Goal: Task Accomplishment & Management: Use online tool/utility

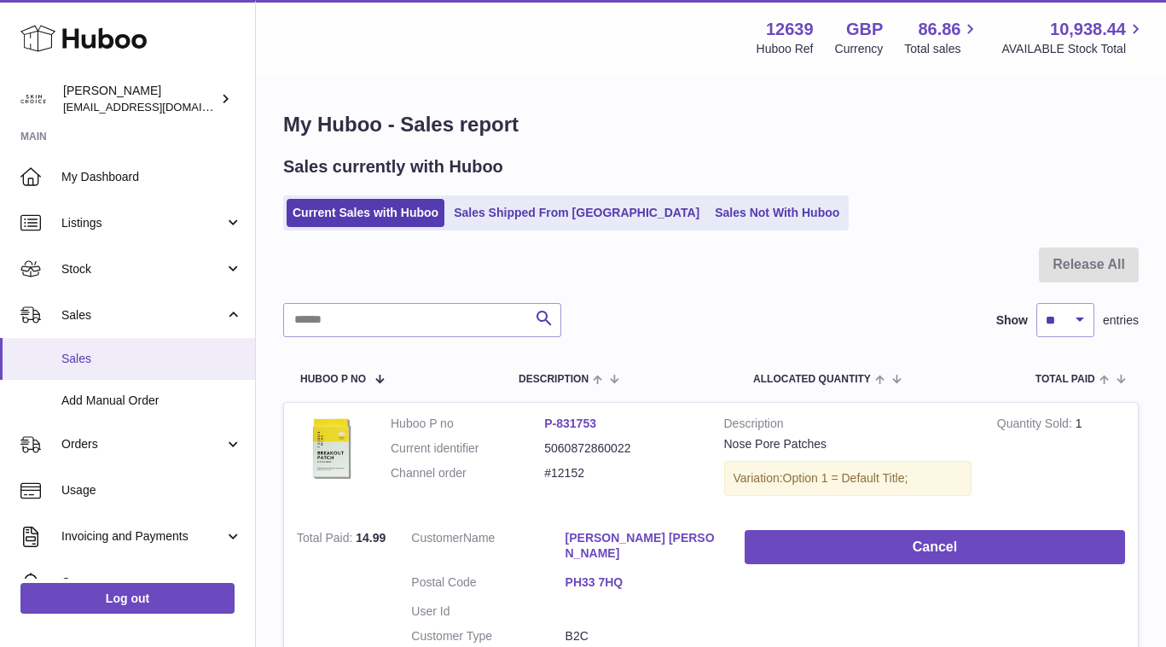
click at [114, 357] on span "Sales" at bounding box center [151, 359] width 181 height 16
click at [117, 175] on span "My Dashboard" at bounding box center [151, 177] width 181 height 16
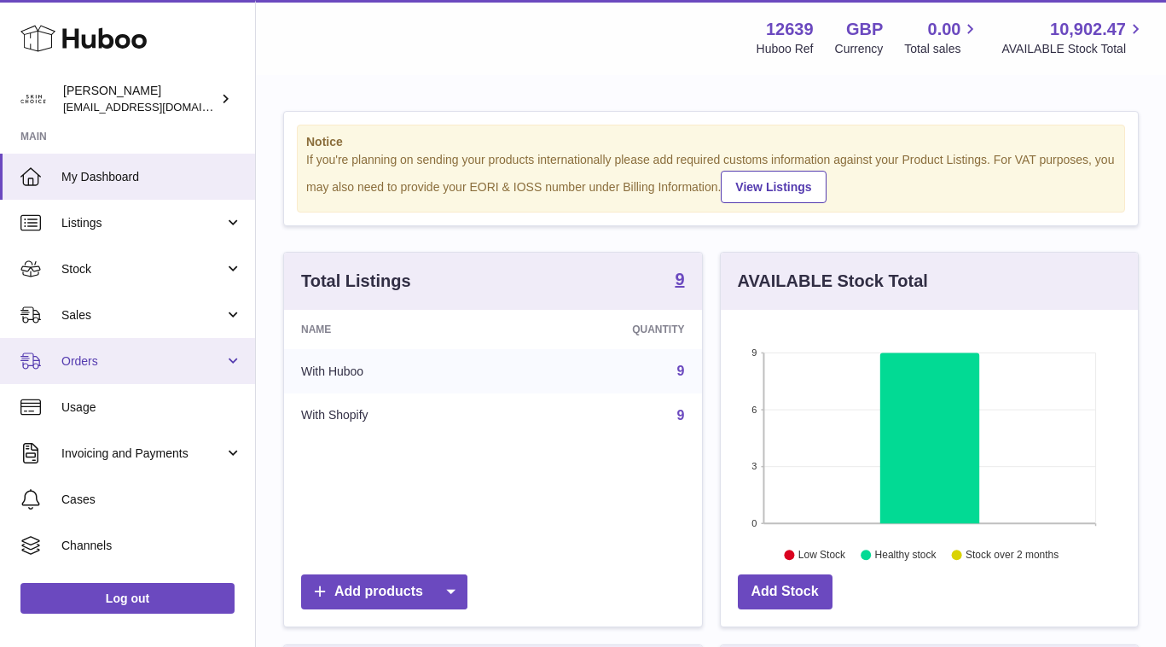
scroll to position [266, 417]
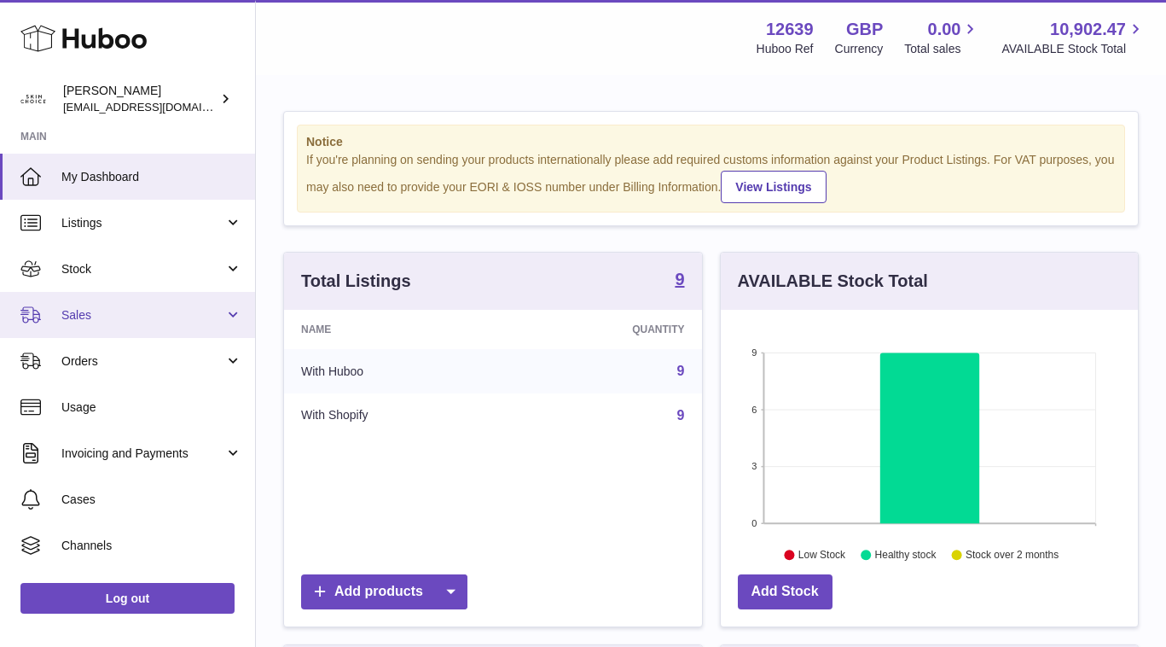
click at [165, 313] on span "Sales" at bounding box center [142, 315] width 163 height 16
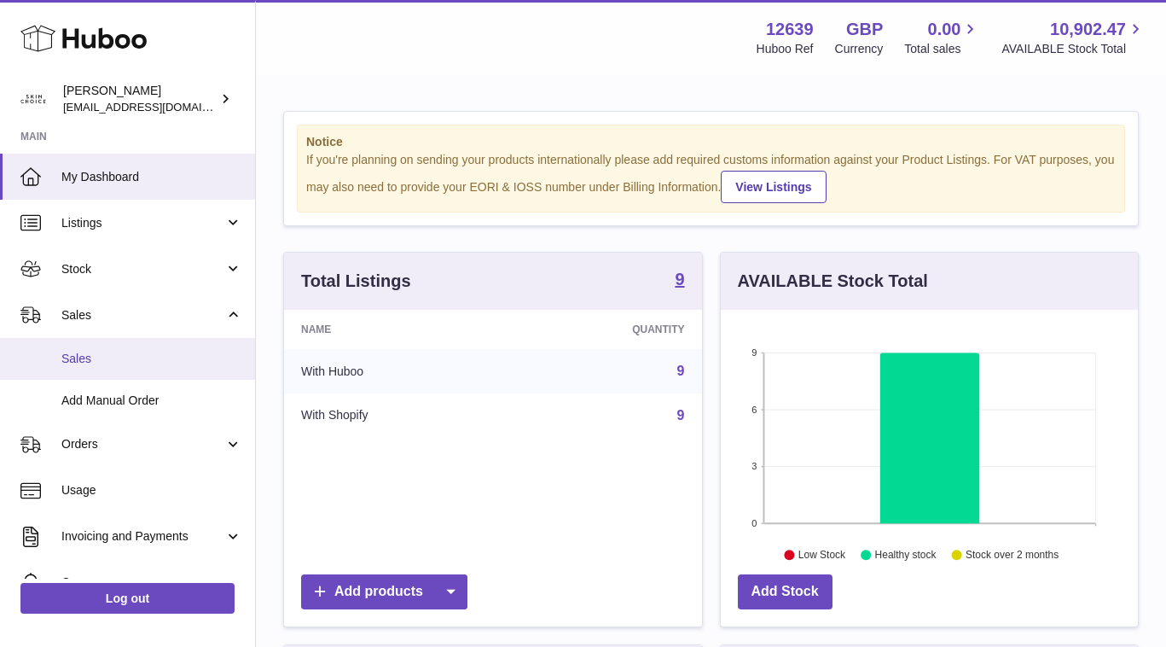
click at [127, 362] on span "Sales" at bounding box center [151, 359] width 181 height 16
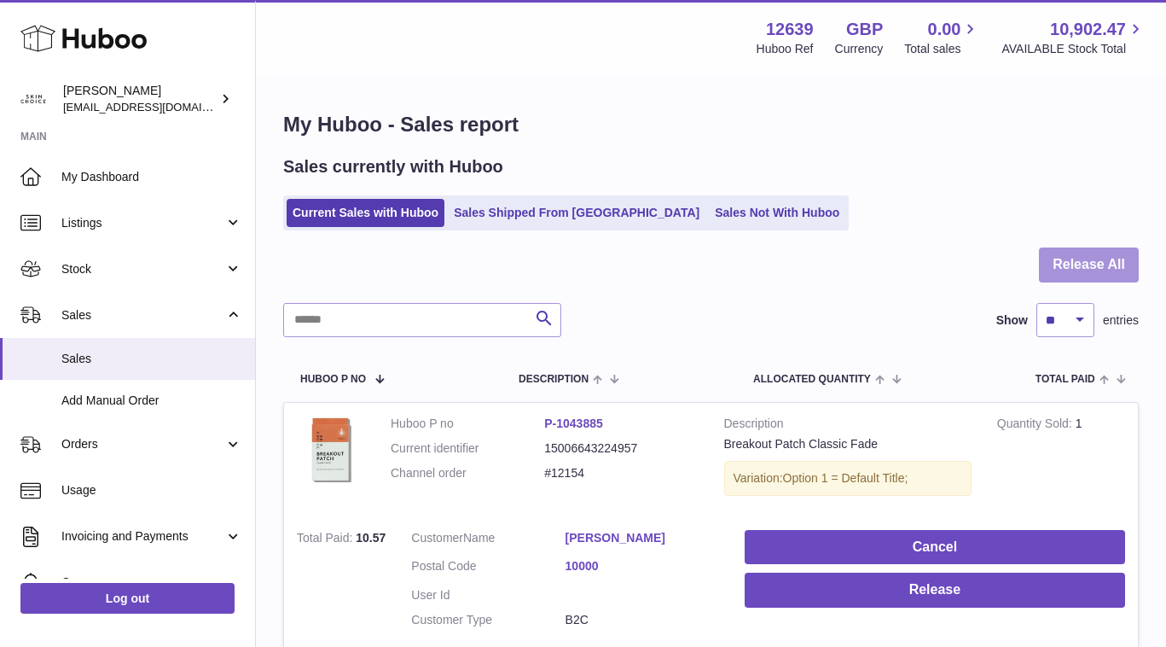
click at [1047, 264] on button "Release All" at bounding box center [1089, 264] width 100 height 35
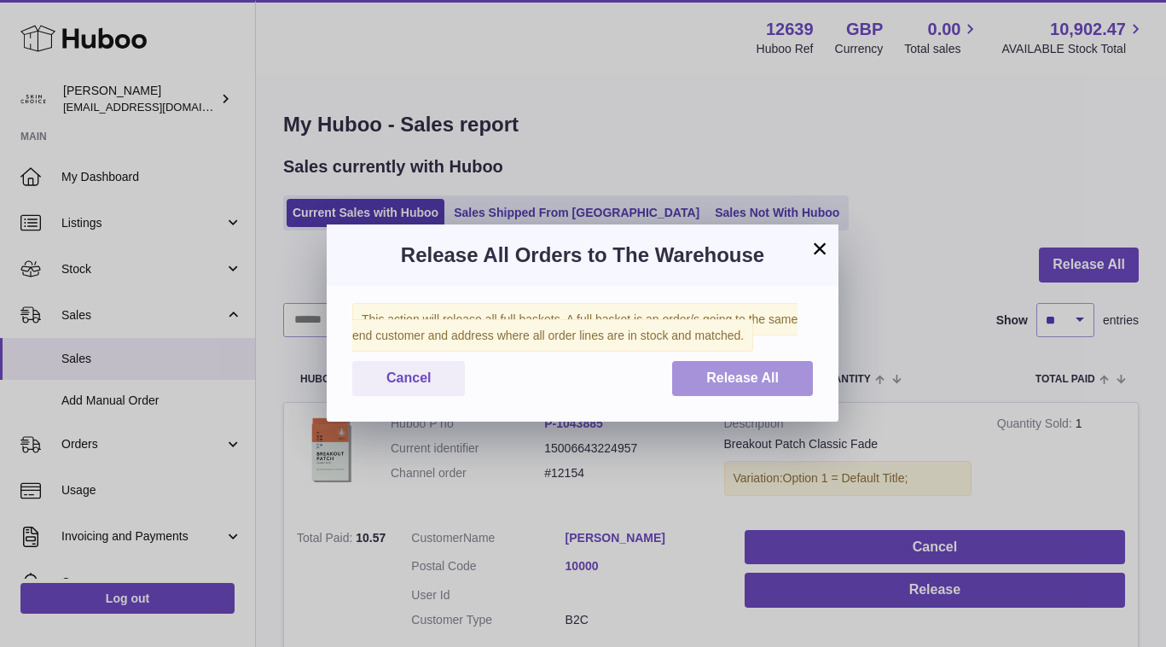
click at [780, 361] on button "Release All" at bounding box center [742, 378] width 141 height 35
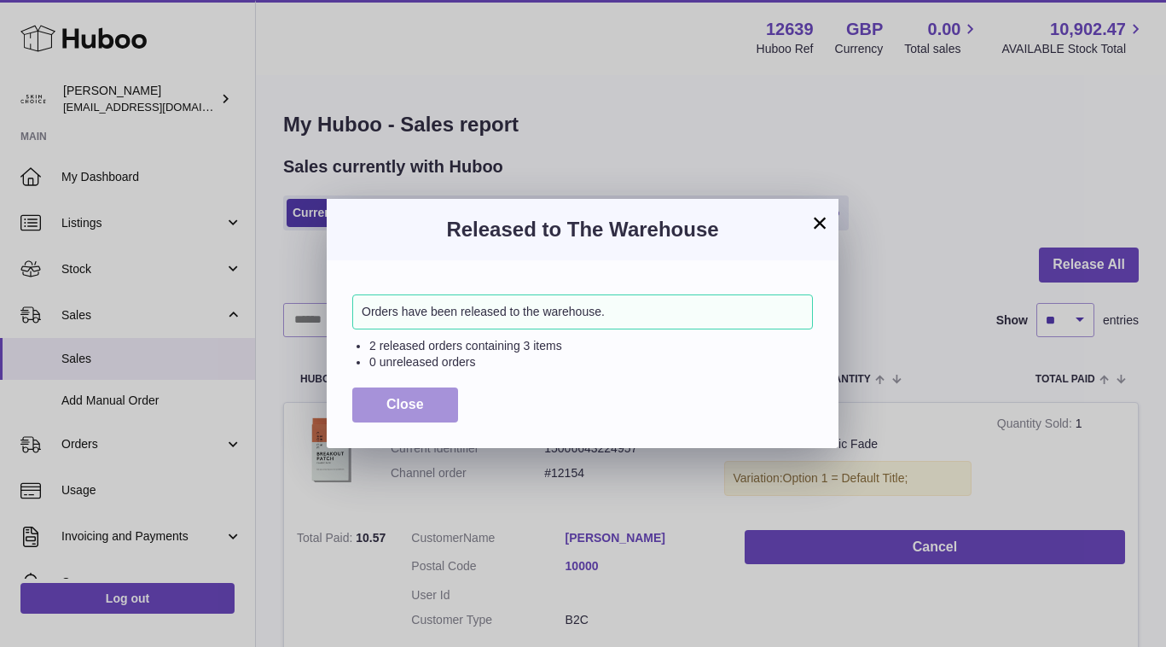
click at [384, 395] on button "Close" at bounding box center [405, 404] width 106 height 35
